Goal: Communication & Community: Ask a question

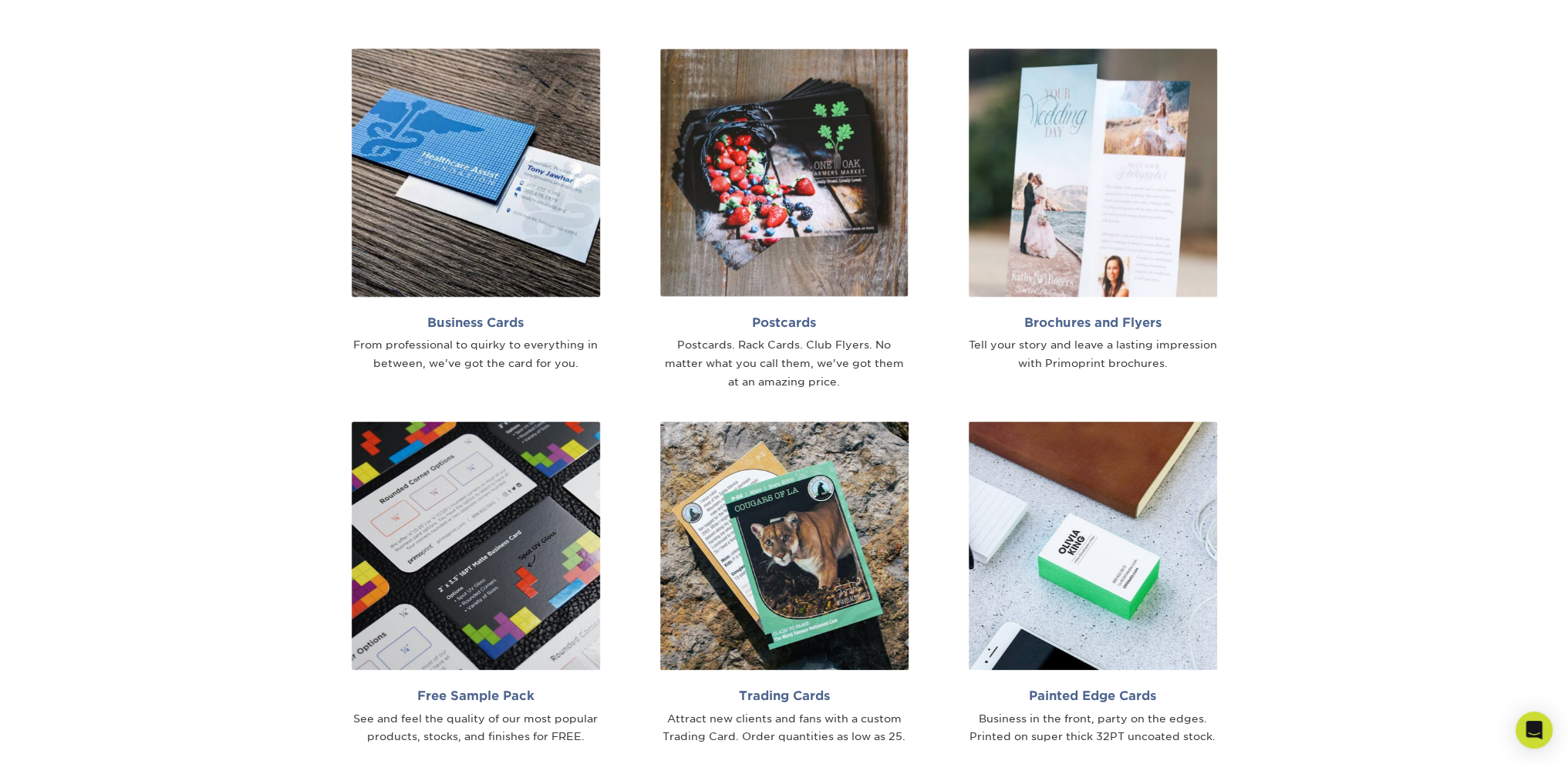
scroll to position [1157, 0]
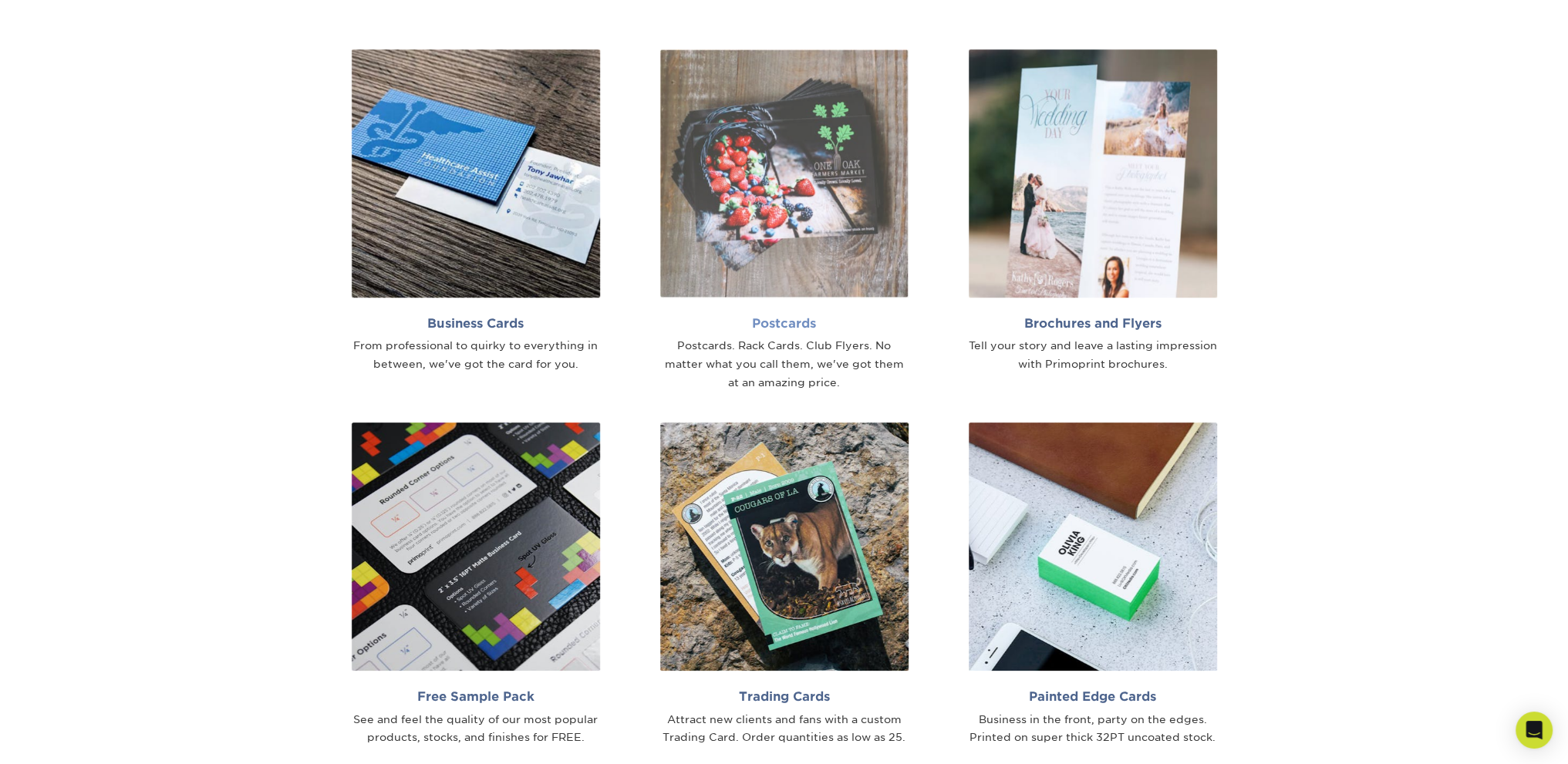
click at [838, 222] on img at bounding box center [784, 173] width 249 height 249
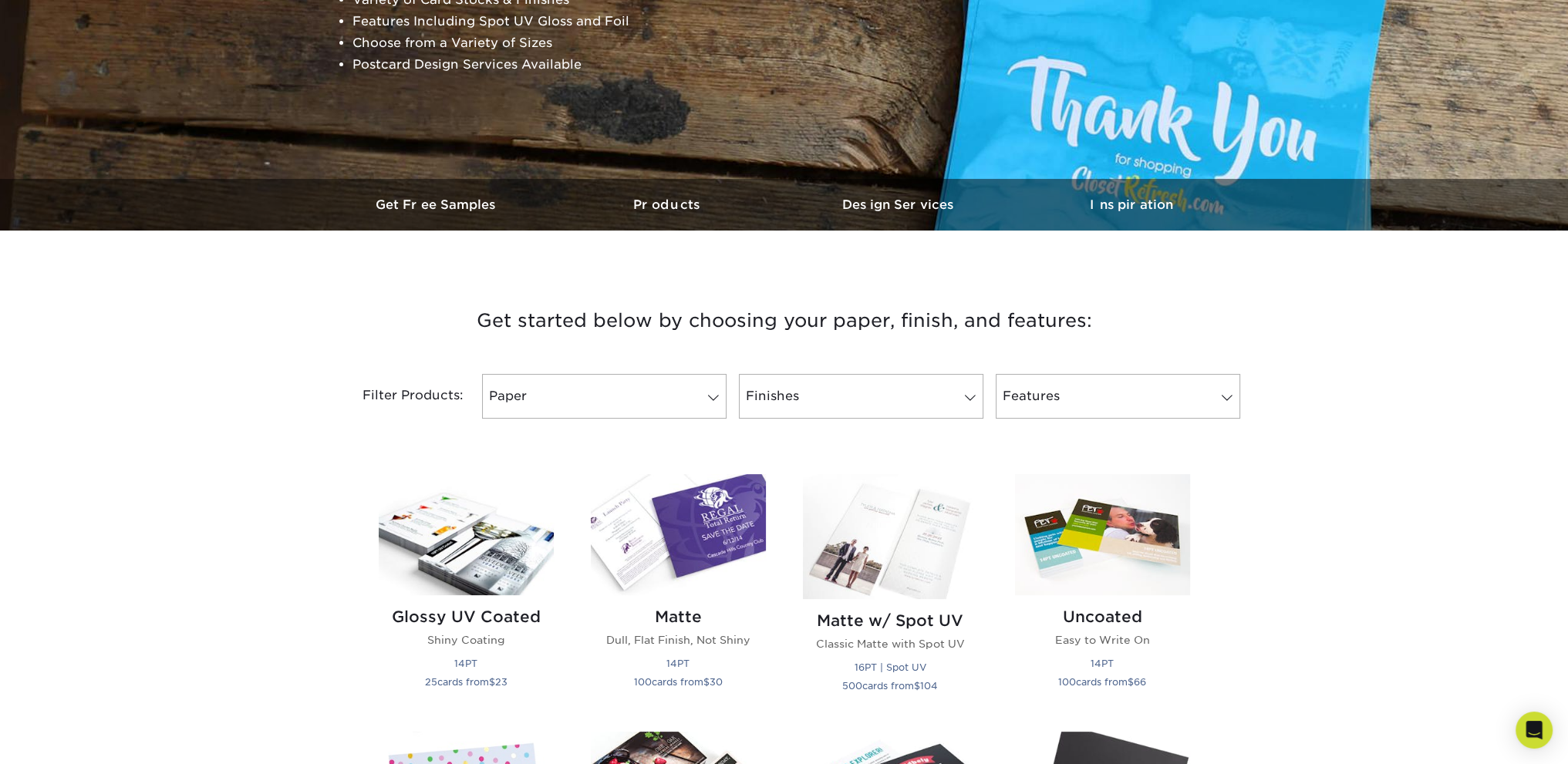
scroll to position [307, 0]
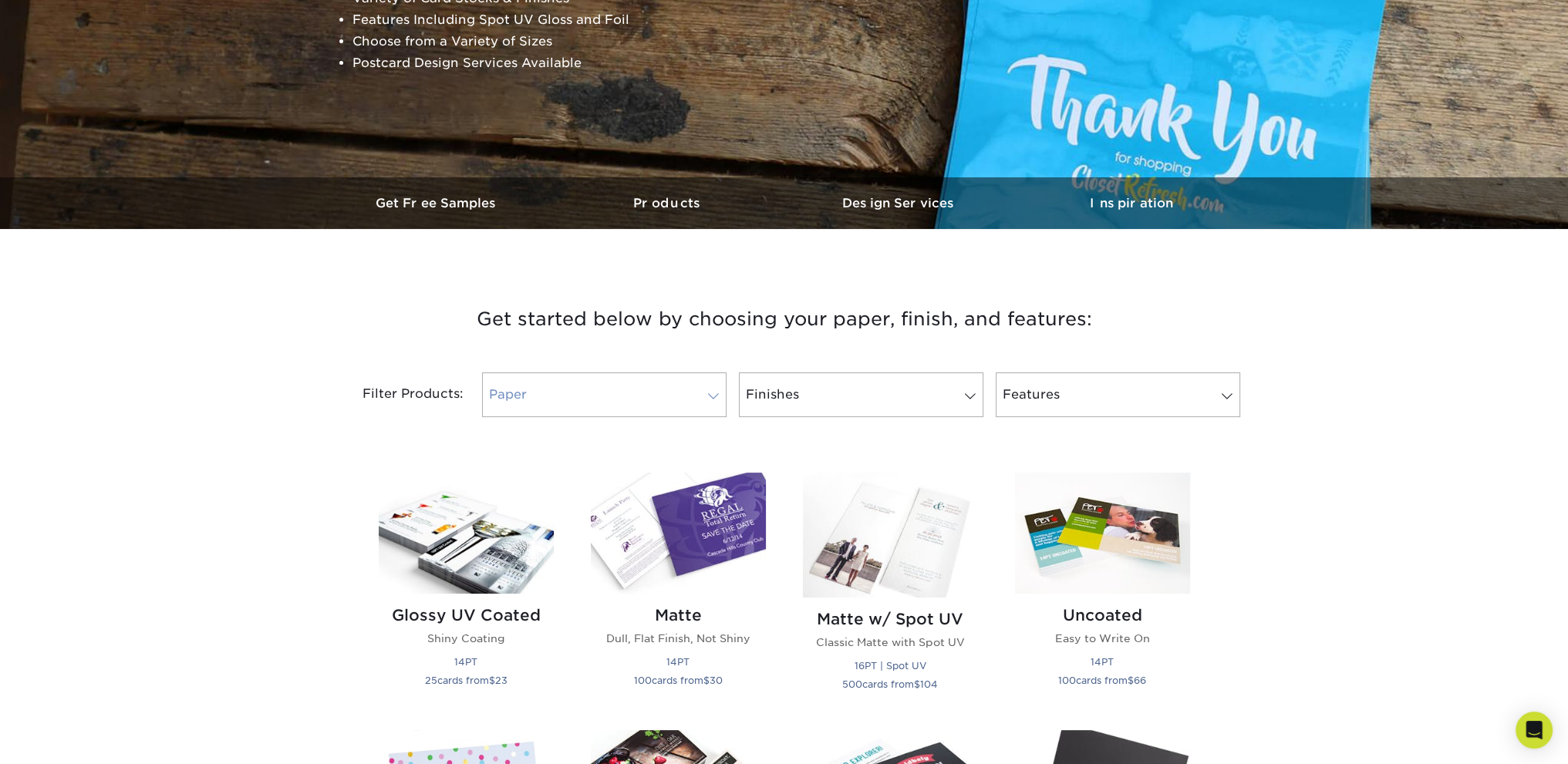
click at [598, 398] on link "Paper" at bounding box center [604, 395] width 245 height 45
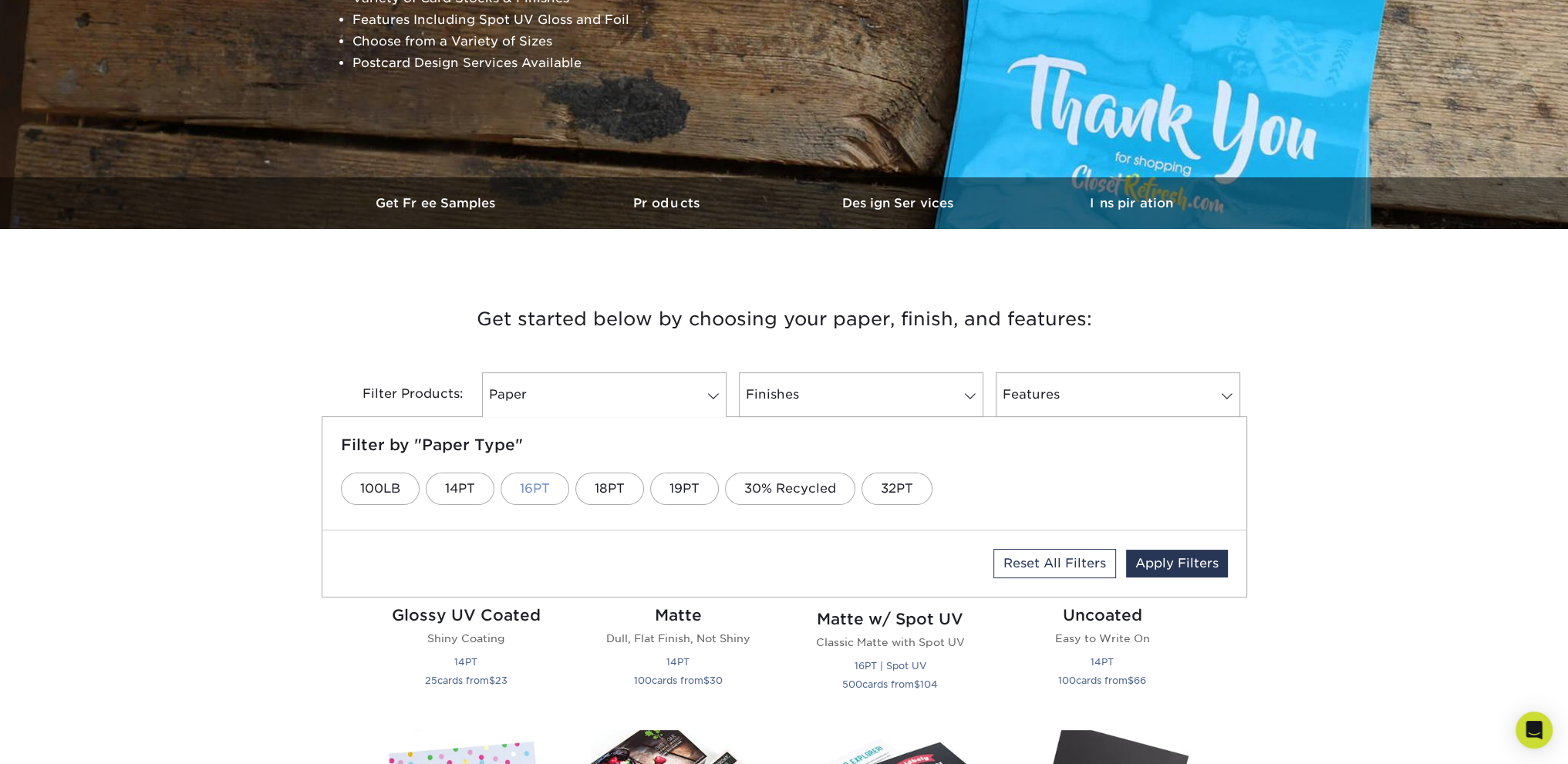
click at [552, 484] on link "16PT" at bounding box center [535, 488] width 69 height 32
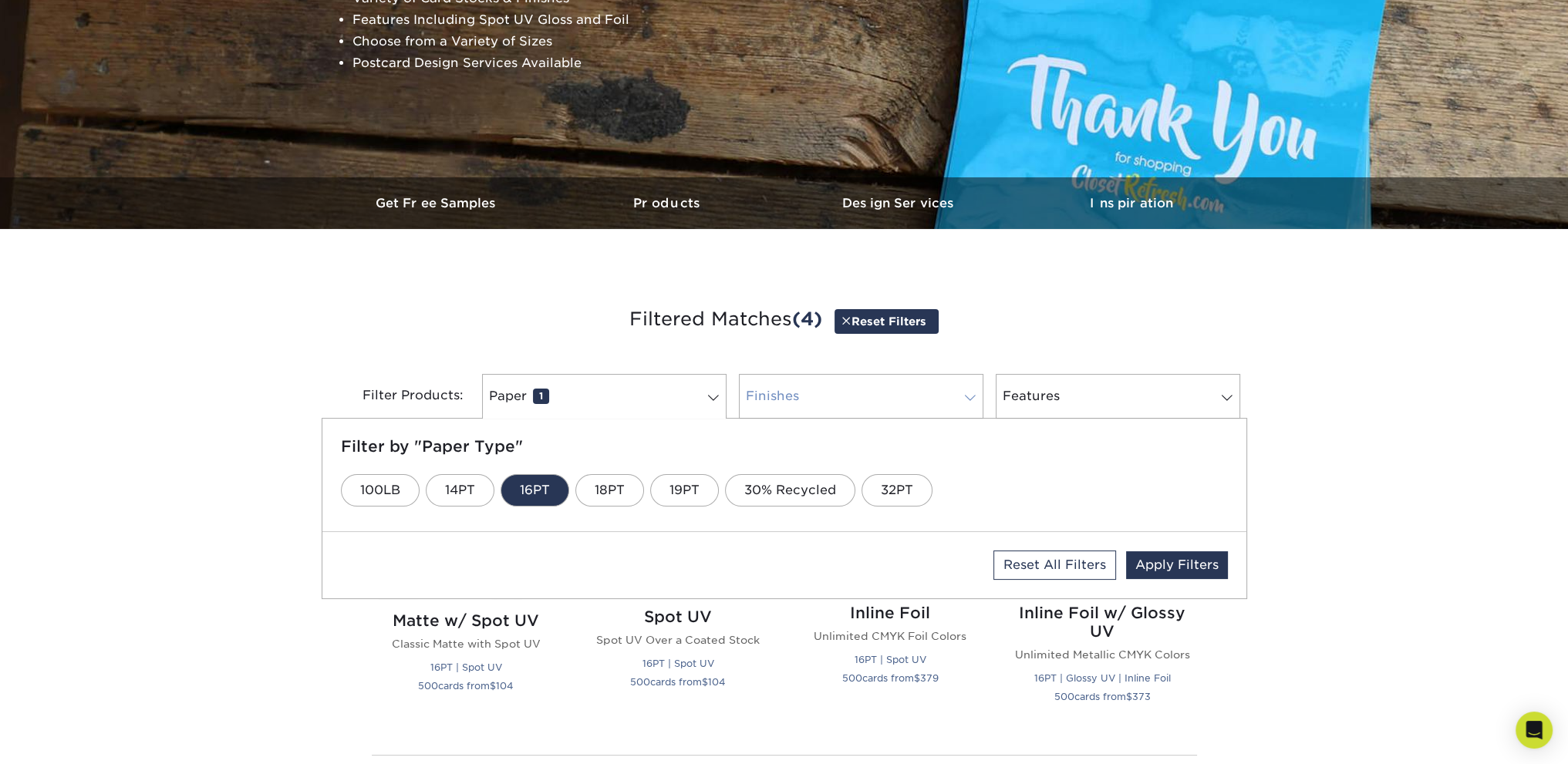
click at [806, 397] on link "Finishes 0" at bounding box center [861, 396] width 245 height 45
click at [650, 496] on link "Matte" at bounding box center [646, 490] width 76 height 32
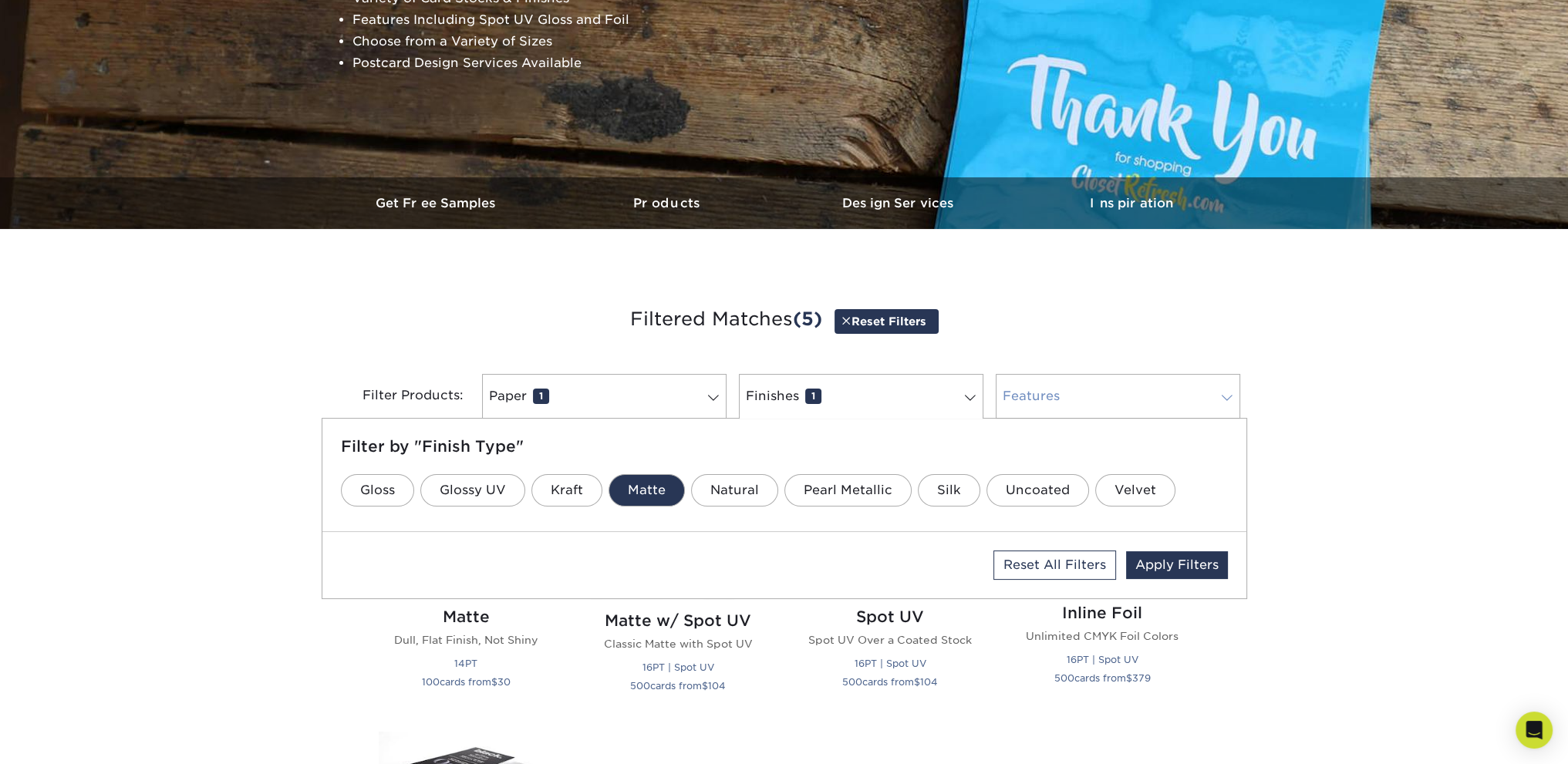
click at [1064, 391] on link "Features 0" at bounding box center [1118, 396] width 245 height 45
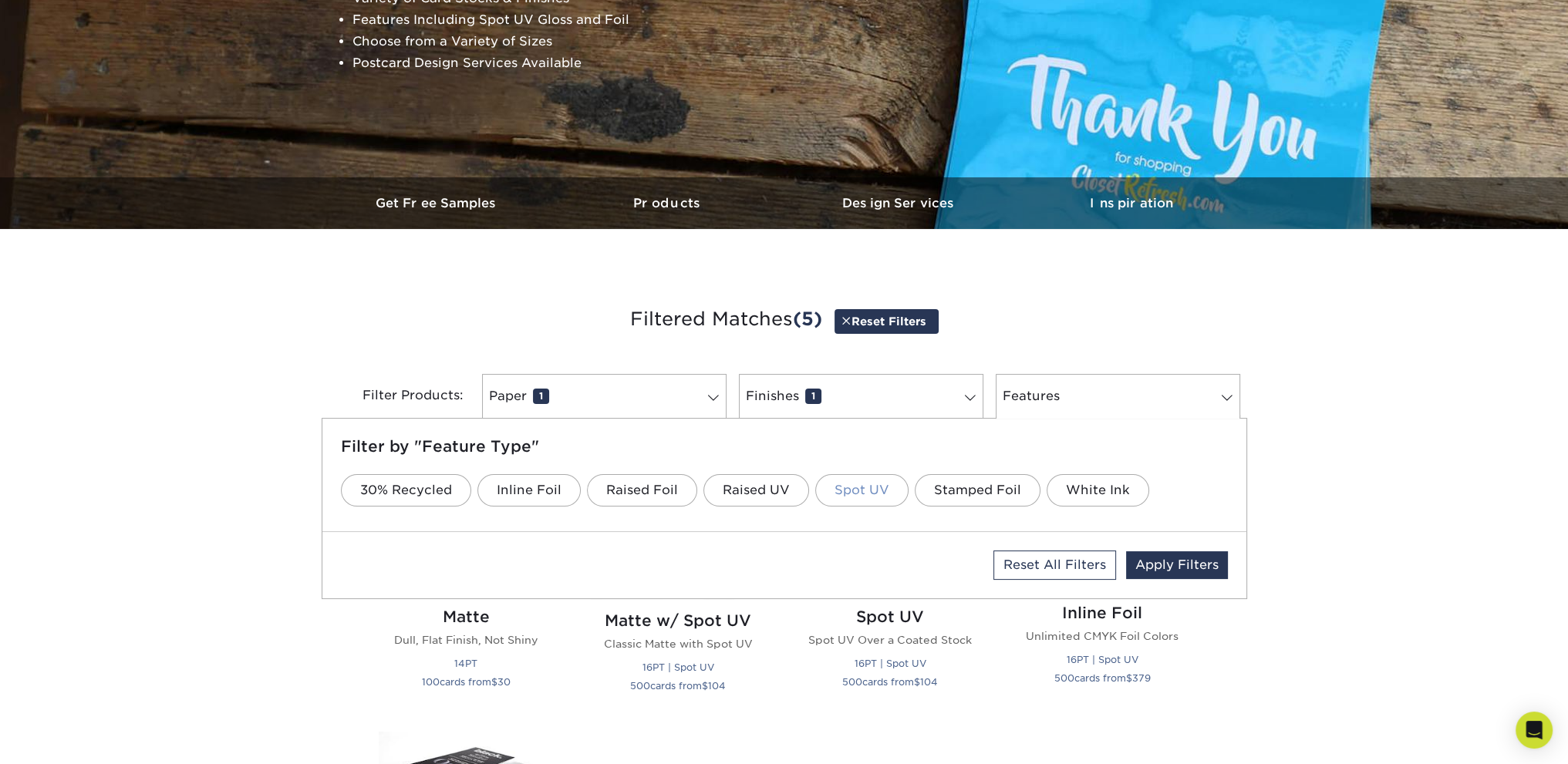
click at [851, 490] on link "Spot UV" at bounding box center [862, 490] width 94 height 32
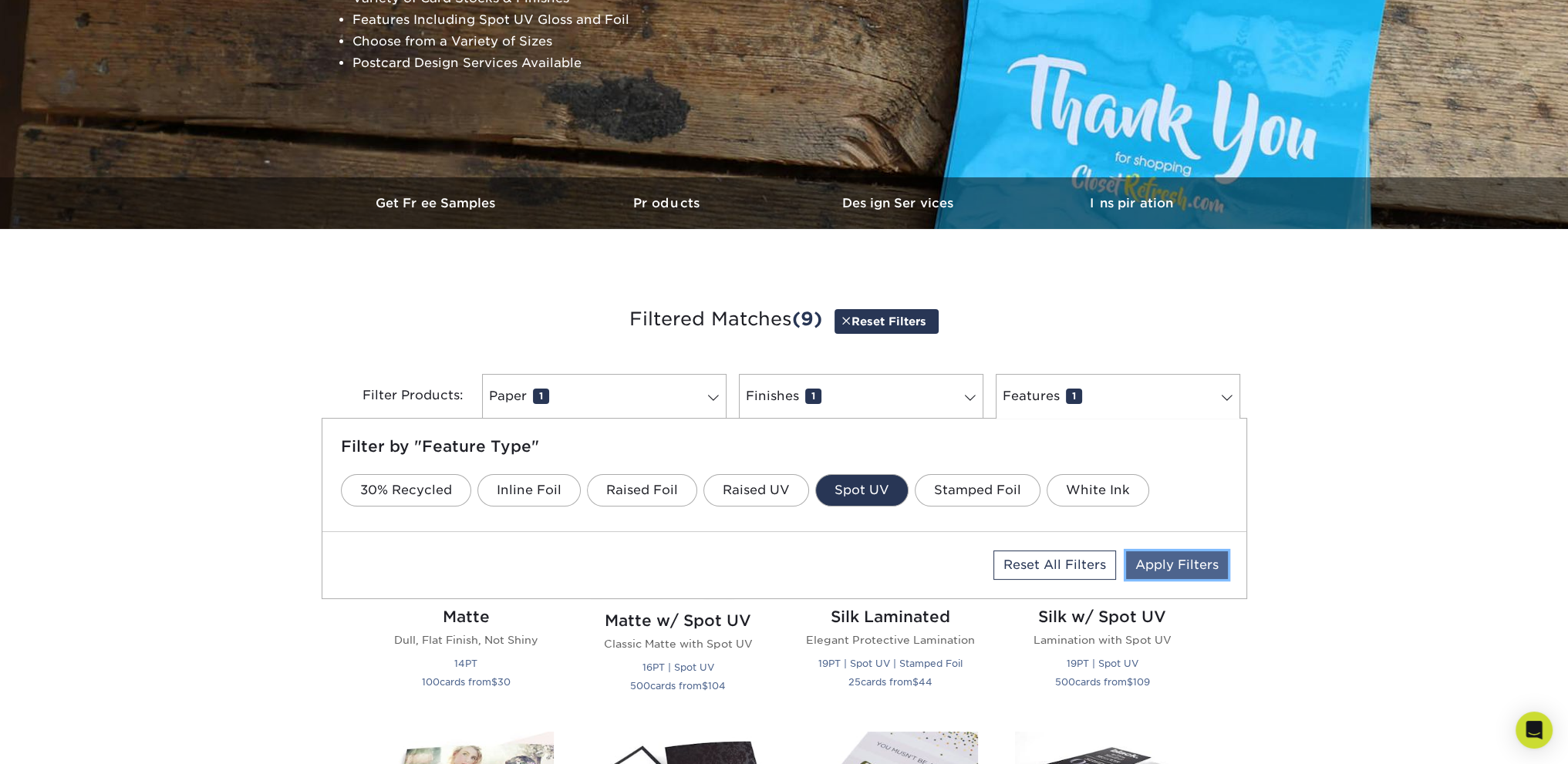
click at [1176, 564] on link "Apply Filters" at bounding box center [1177, 565] width 102 height 28
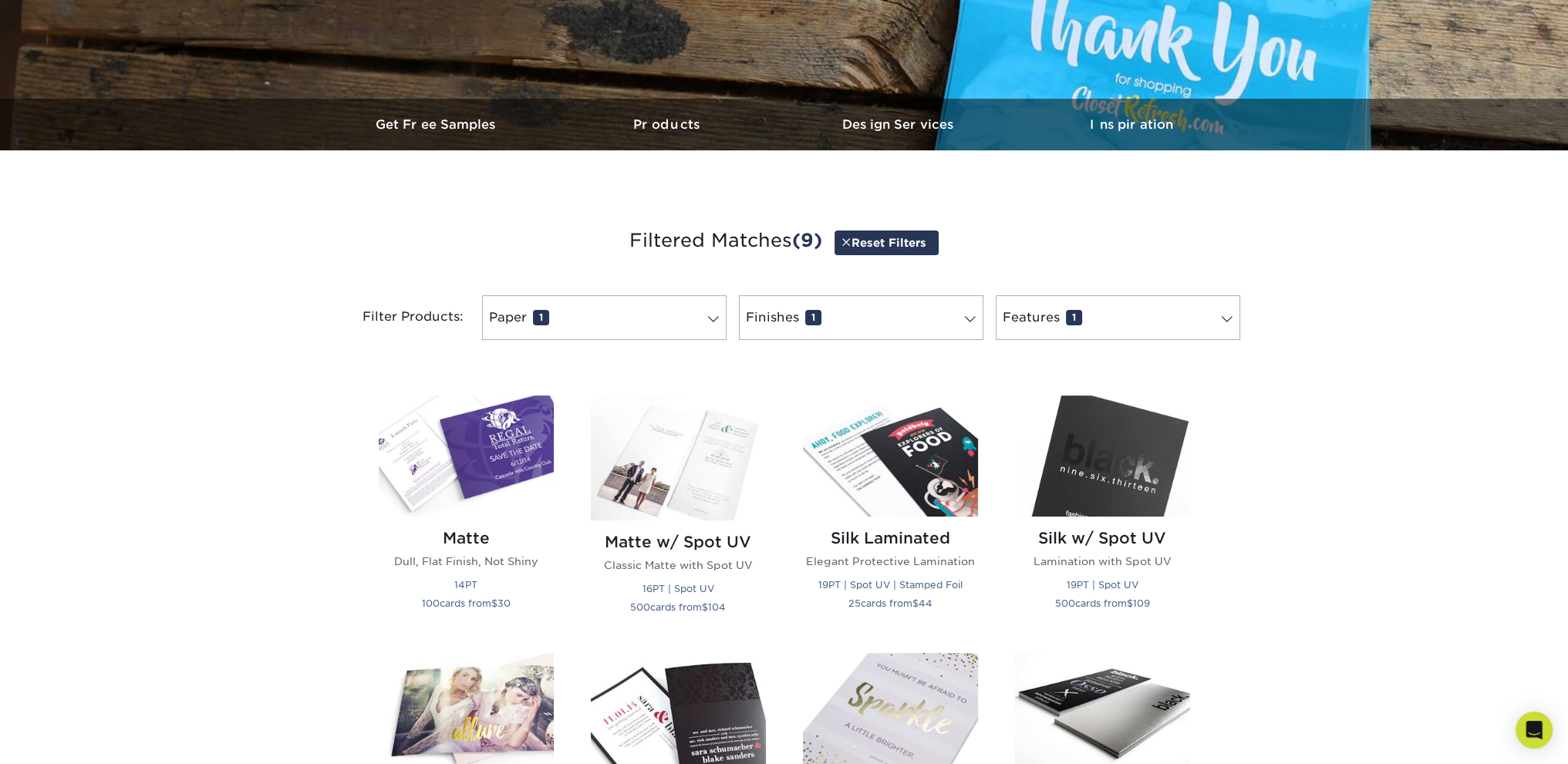
scroll to position [385, 0]
click at [1534, 730] on icon "Open Intercom Messenger" at bounding box center [1534, 730] width 18 height 20
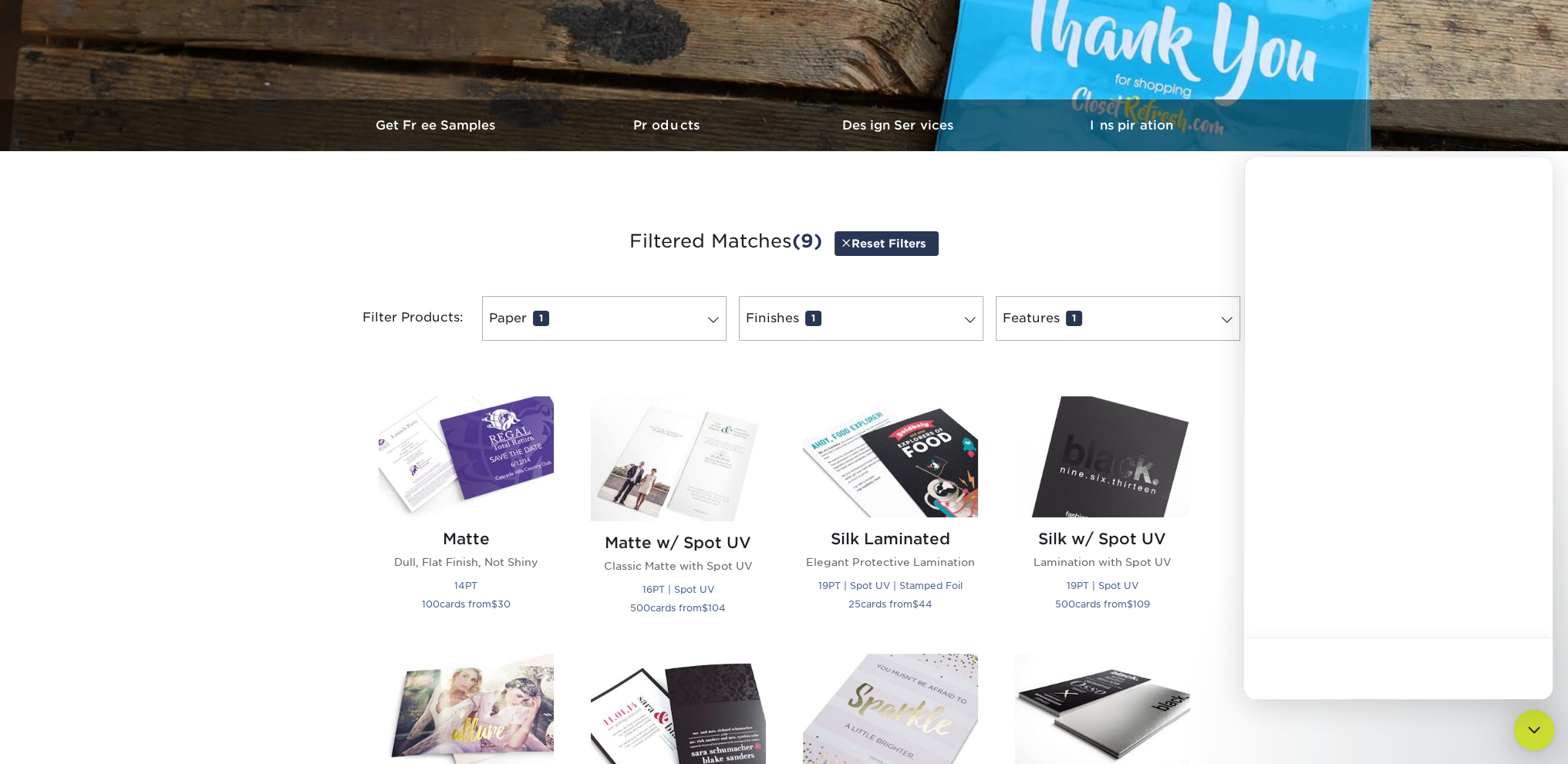
scroll to position [0, 0]
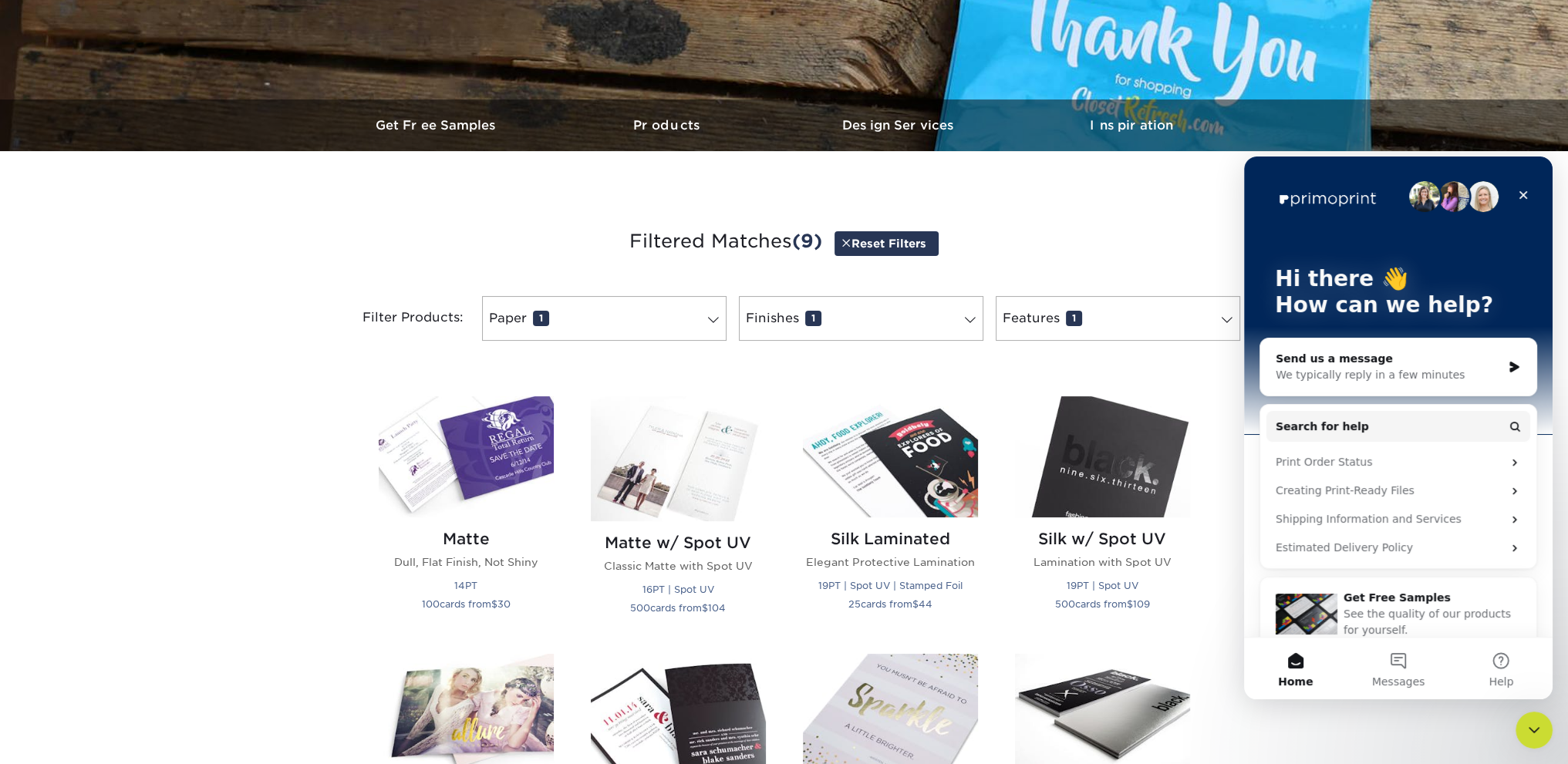
click at [1411, 368] on div "We typically reply in a few minutes" at bounding box center [1388, 375] width 226 height 16
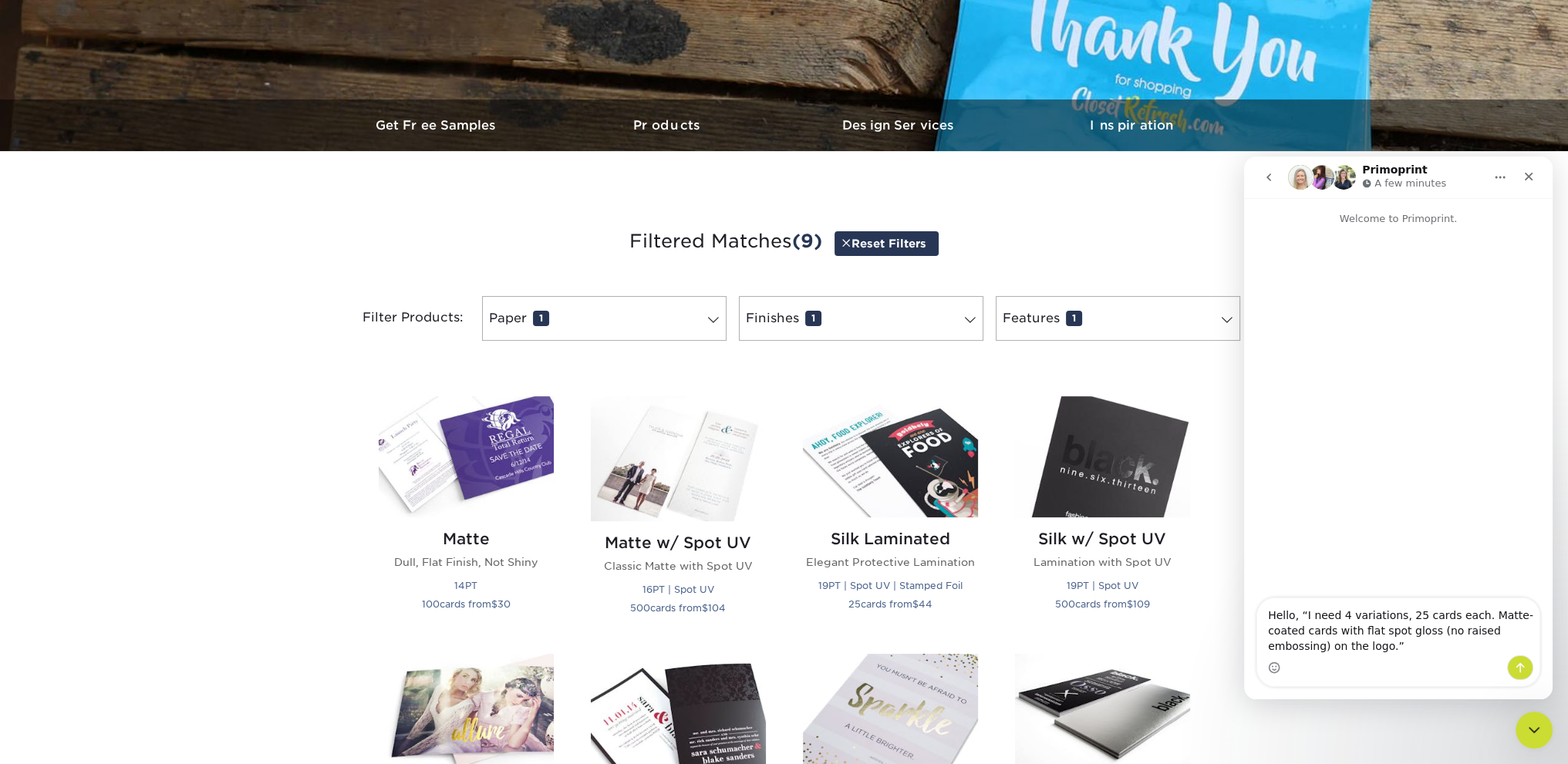
drag, startPoint x: 1303, startPoint y: 615, endPoint x: 1300, endPoint y: 624, distance: 9.5
click at [1303, 616] on textarea "Hello, “I need 4 variations, 25 cards each. Matte-coated cards with flat spot g…" at bounding box center [1399, 627] width 282 height 57
click at [1317, 637] on textarea "Hello, I'd like to order 5 x 7 postcards, but I need 4 variations, 25 cards eac…" at bounding box center [1399, 619] width 282 height 72
click at [1401, 634] on textarea "Hello, I'd like to order 5 x 7 postcards, but I need 4 variations of 25 cards e…" at bounding box center [1399, 619] width 282 height 72
click at [1529, 647] on textarea "Hello, I'd like to order 5 x 7 postcards, but I need 4 variations of 25 cards e…" at bounding box center [1399, 619] width 282 height 72
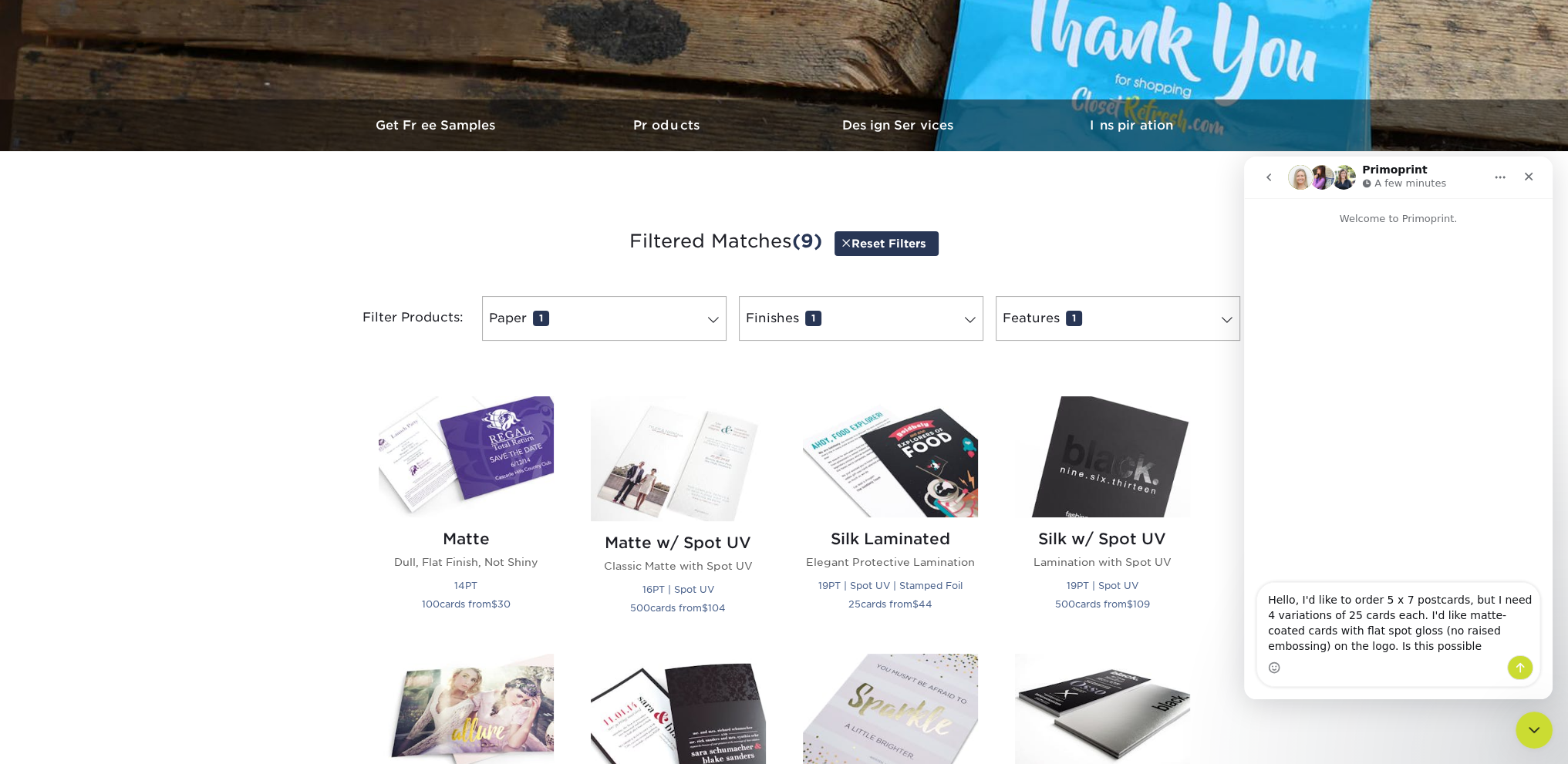
drag, startPoint x: 1396, startPoint y: 620, endPoint x: 1405, endPoint y: 629, distance: 12.7
click at [1396, 620] on textarea "Hello, I'd like to order 5 x 7 postcards, but I need 4 variations of 25 cards e…" at bounding box center [1399, 619] width 282 height 72
click at [1409, 647] on textarea "Hello, I'd like to order 5 x 7 postcards, but I need 4 variations of 25 cards e…" at bounding box center [1399, 619] width 282 height 72
type textarea "Hello, I'd like to order 5 x 7 postcards, but I need 4 variations of 25 cards e…"
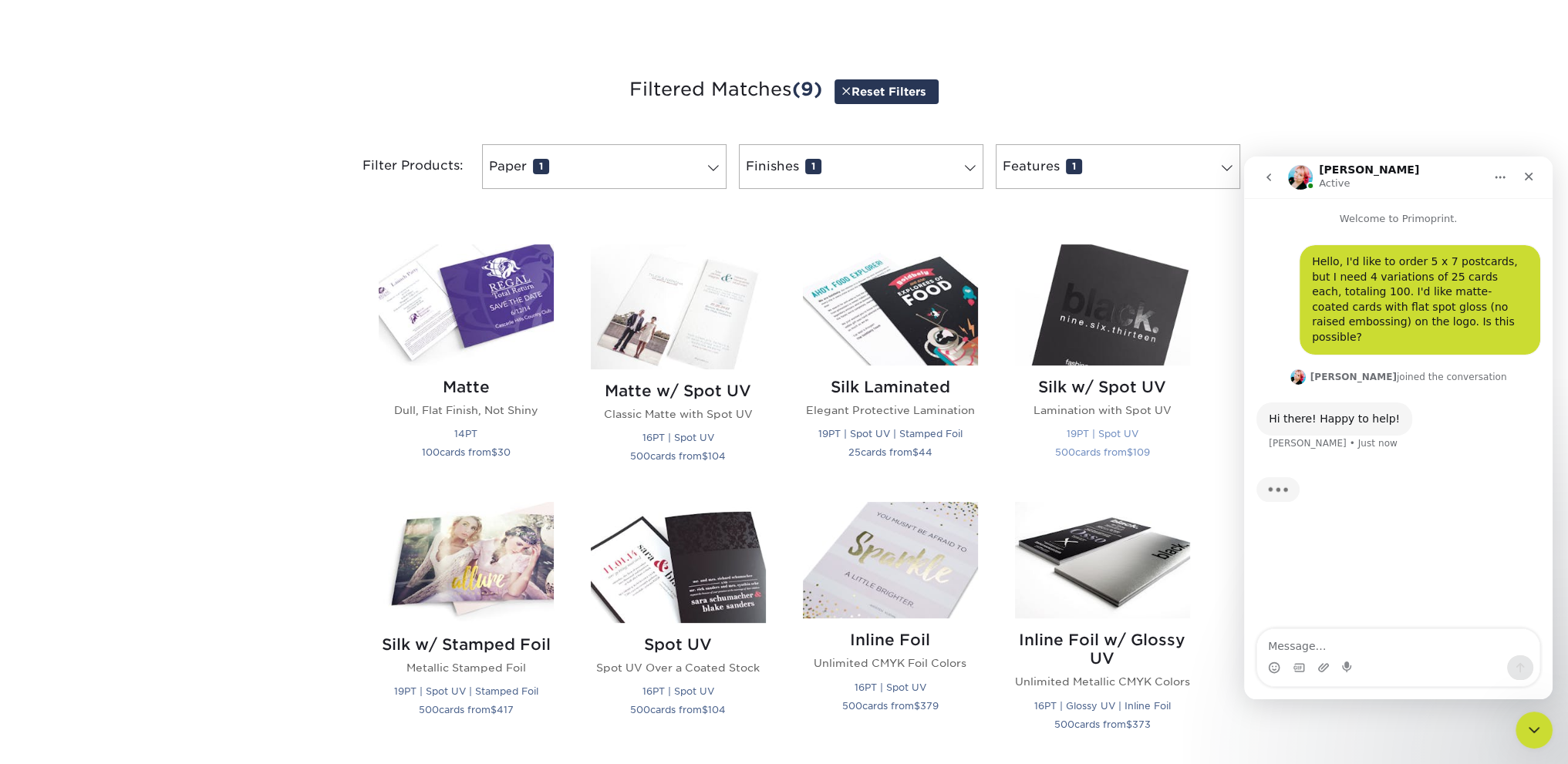
scroll to position [538, 0]
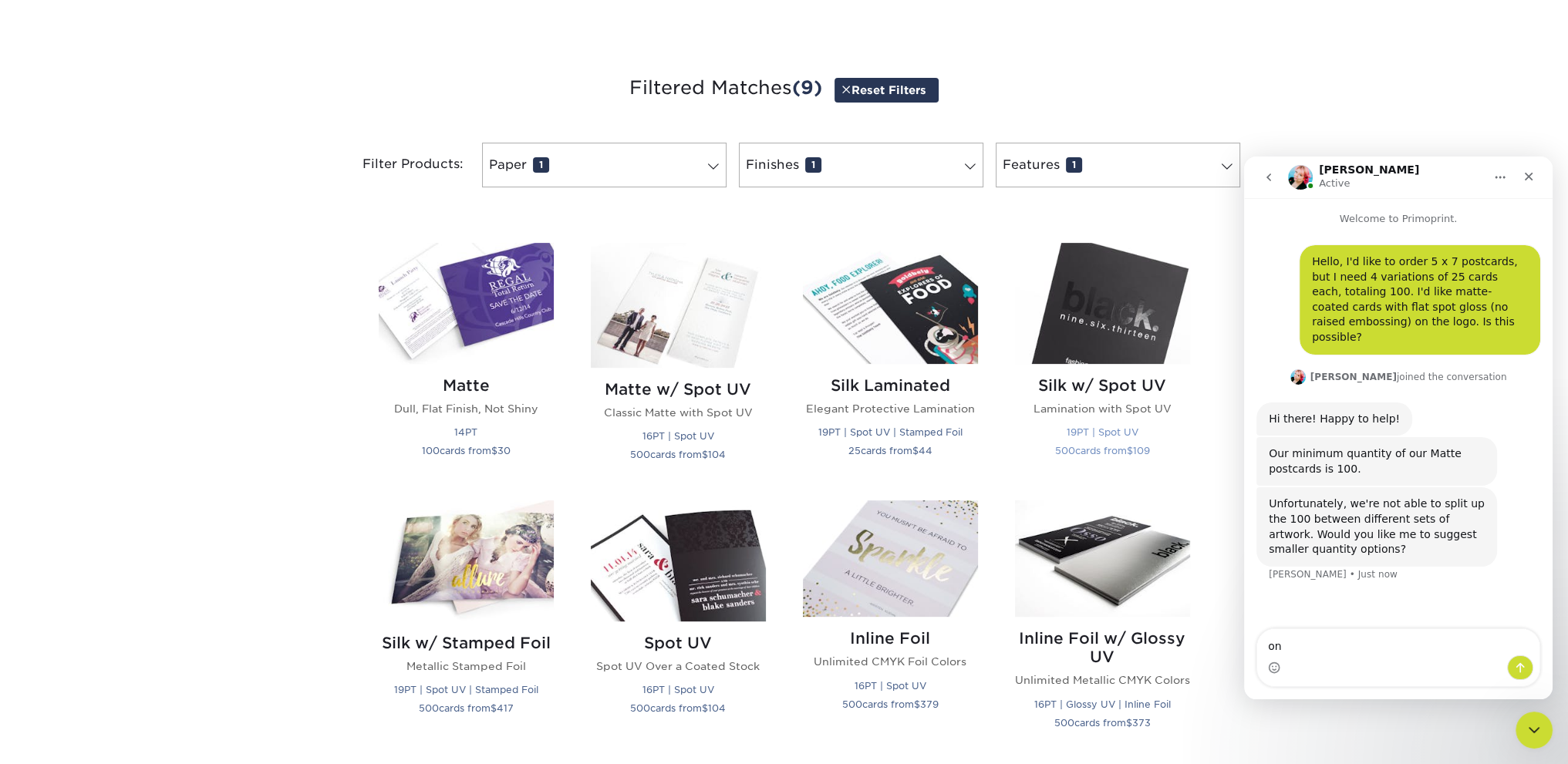
type textarea "o"
type textarea "T"
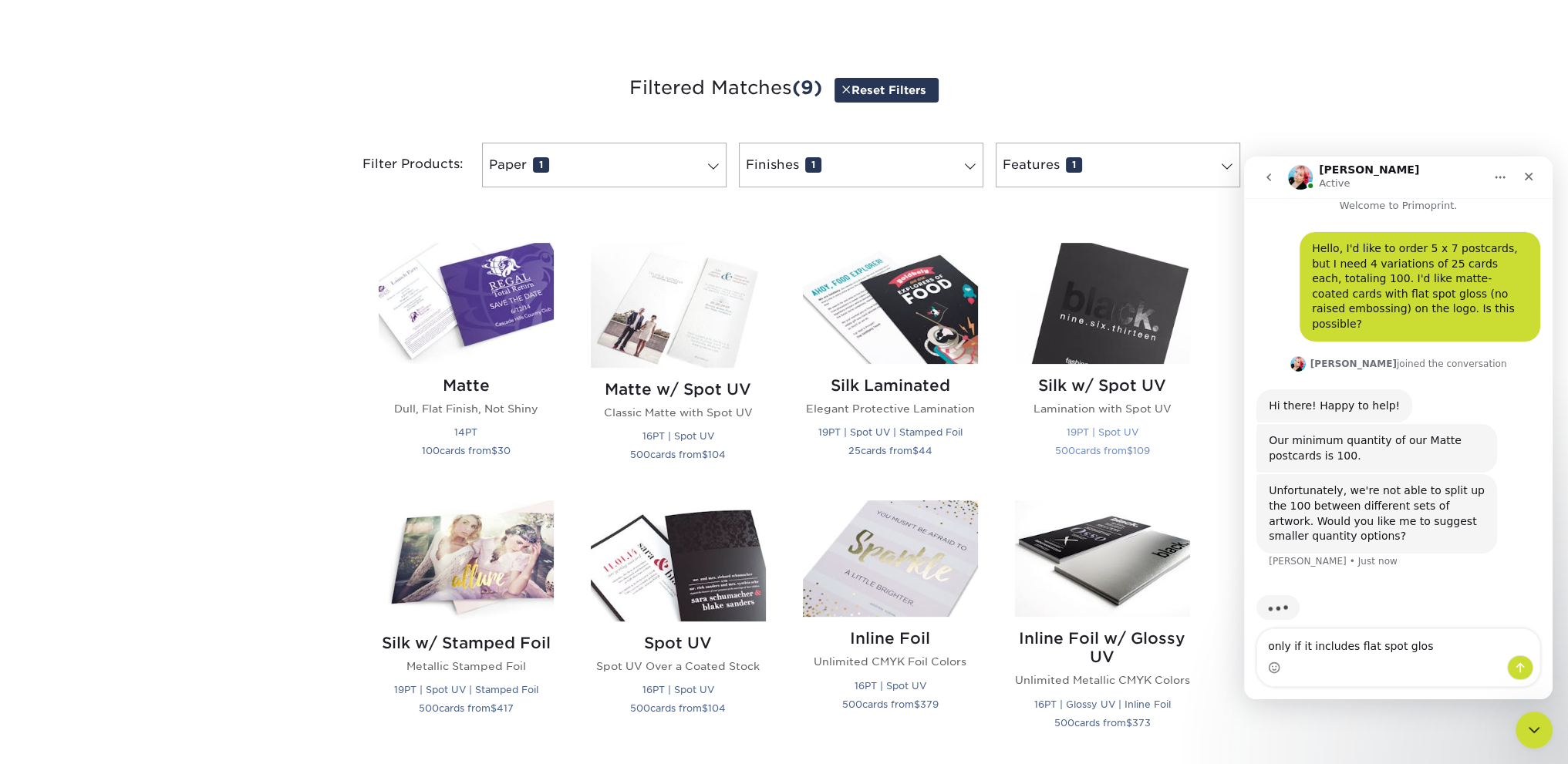
type textarea "only if it includes flat spot gloss"
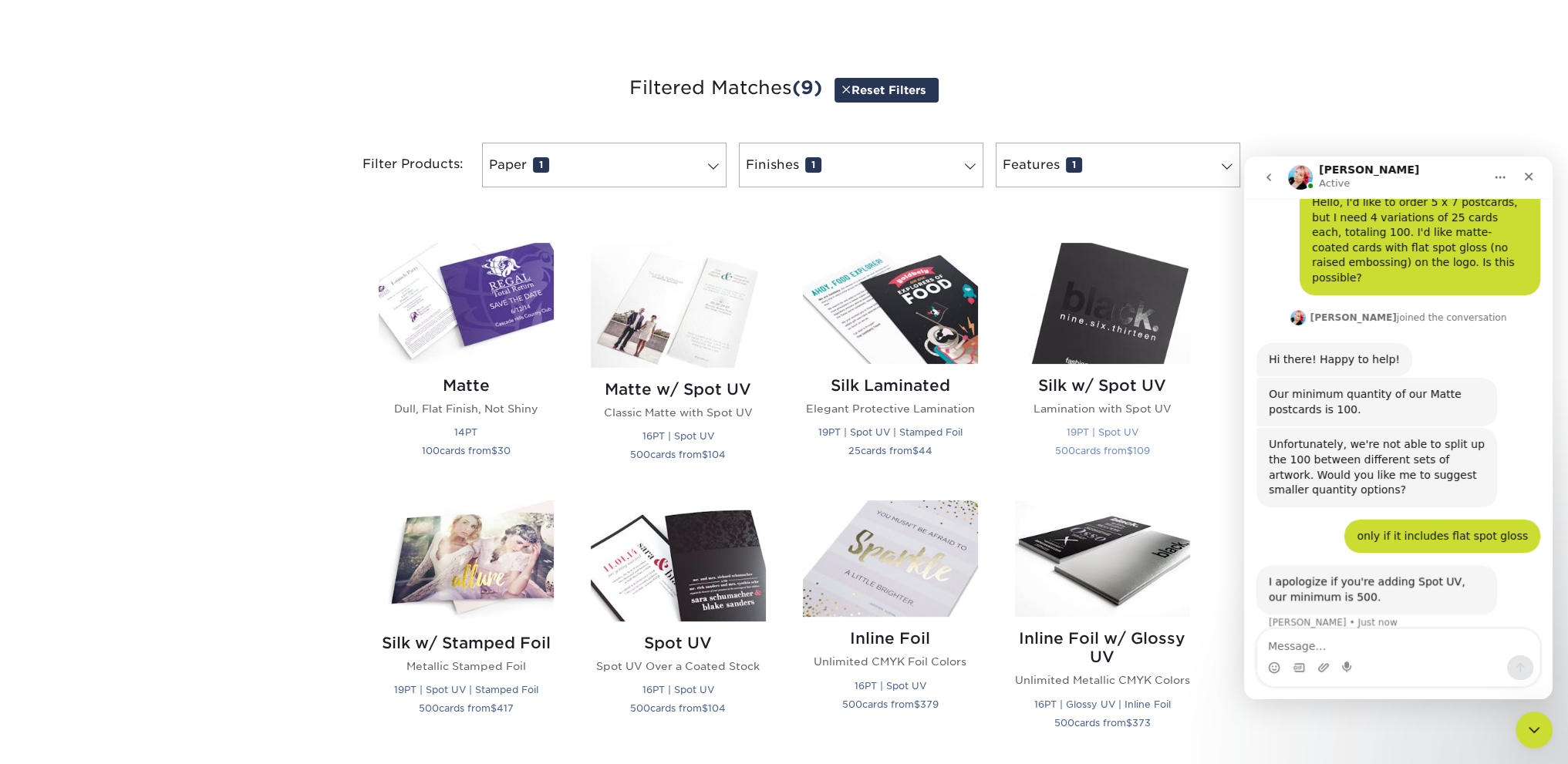
scroll to position [62, 0]
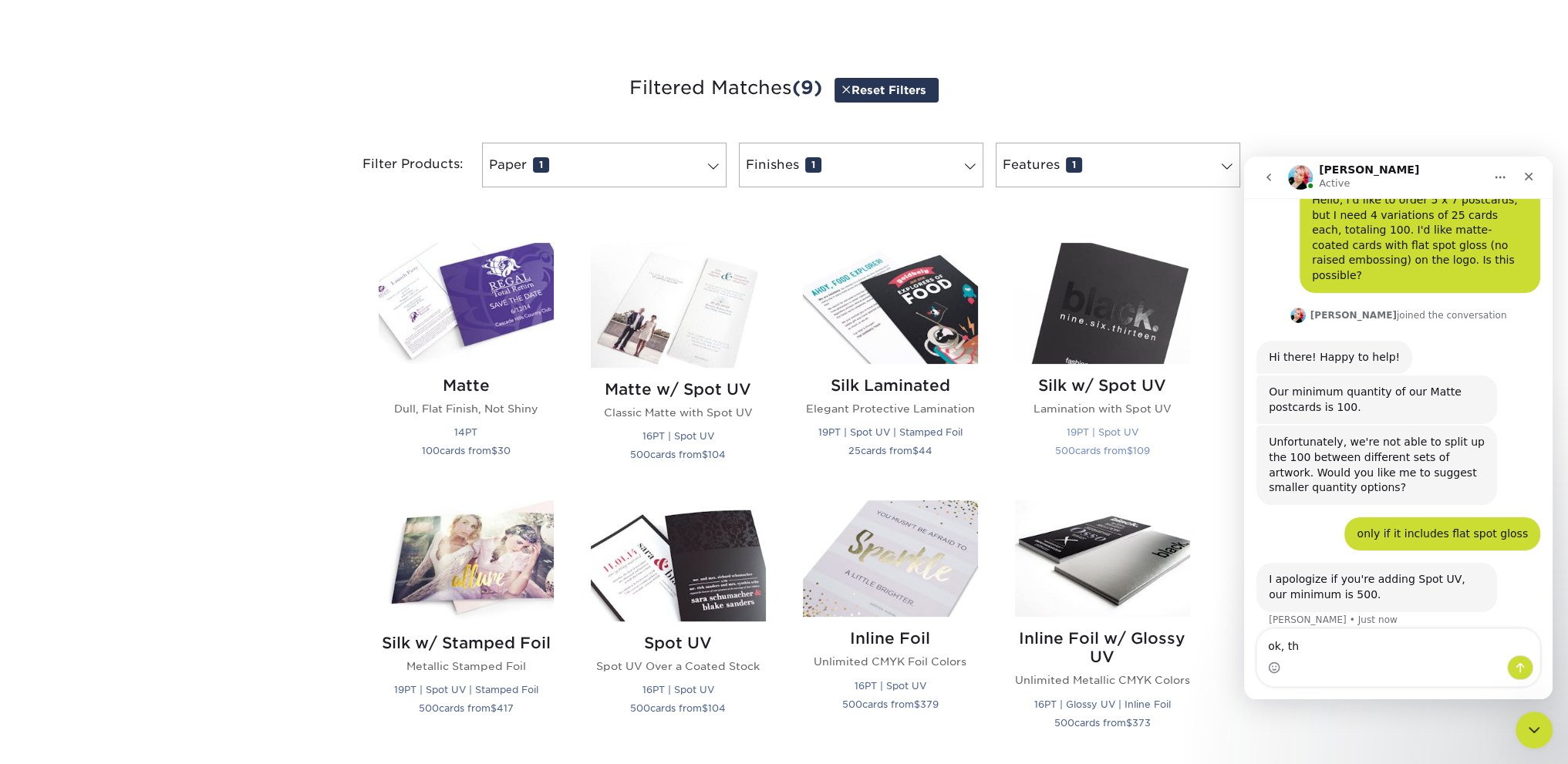
type textarea "ok, thx"
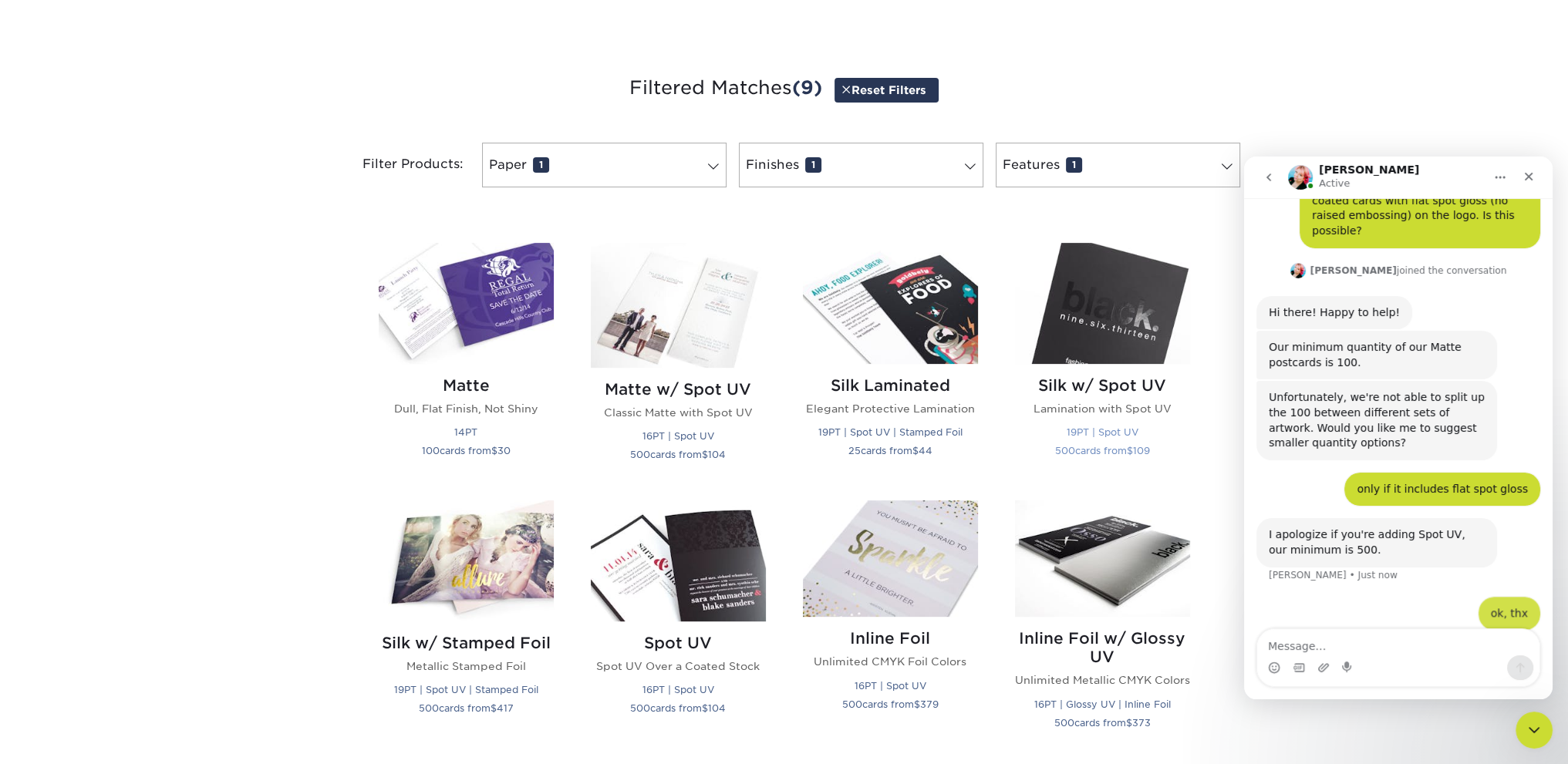
scroll to position [108, 0]
click at [1531, 176] on icon "Close" at bounding box center [1529, 176] width 12 height 12
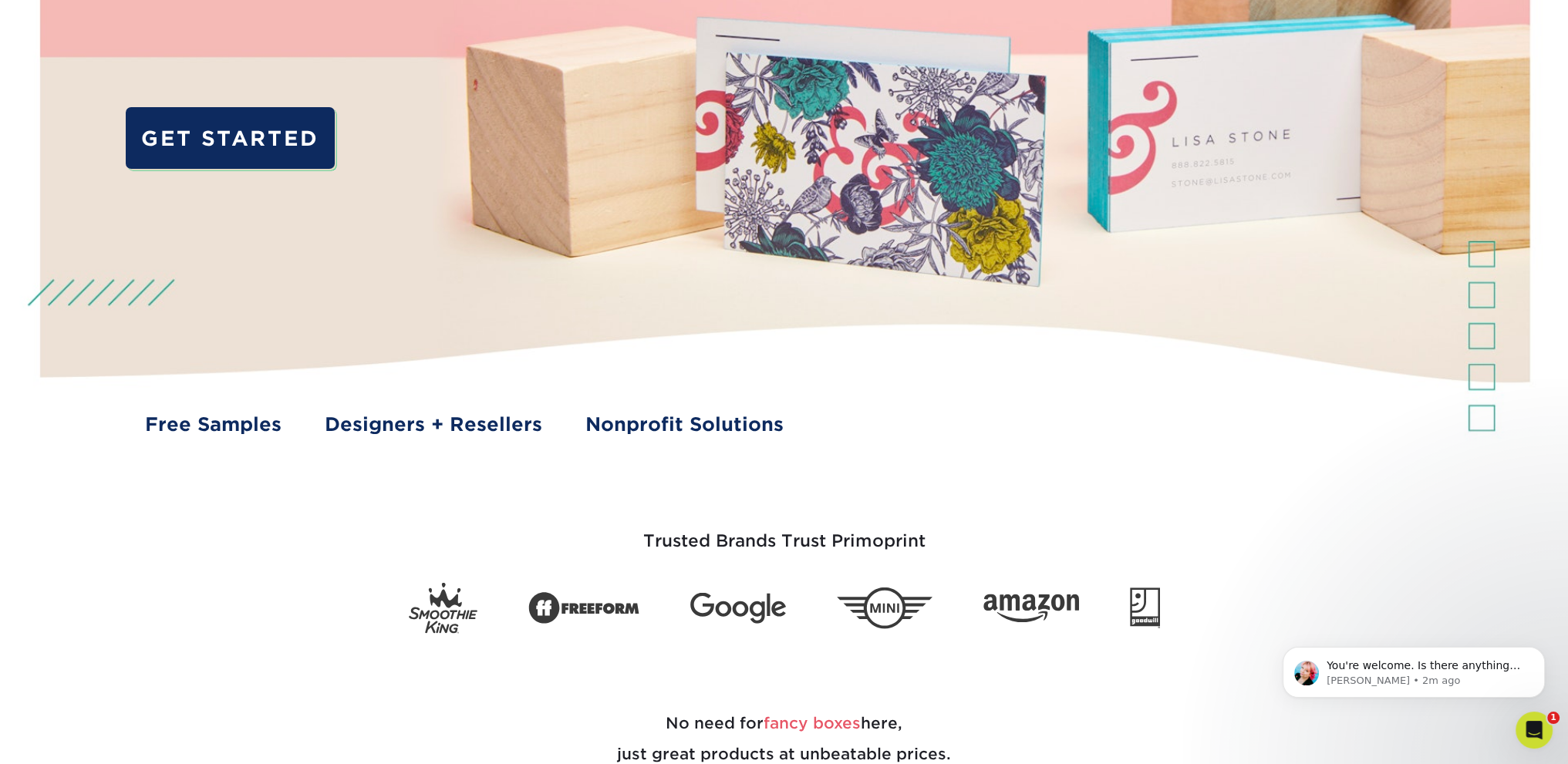
scroll to position [386, 0]
